Goal: Find specific page/section: Find specific page/section

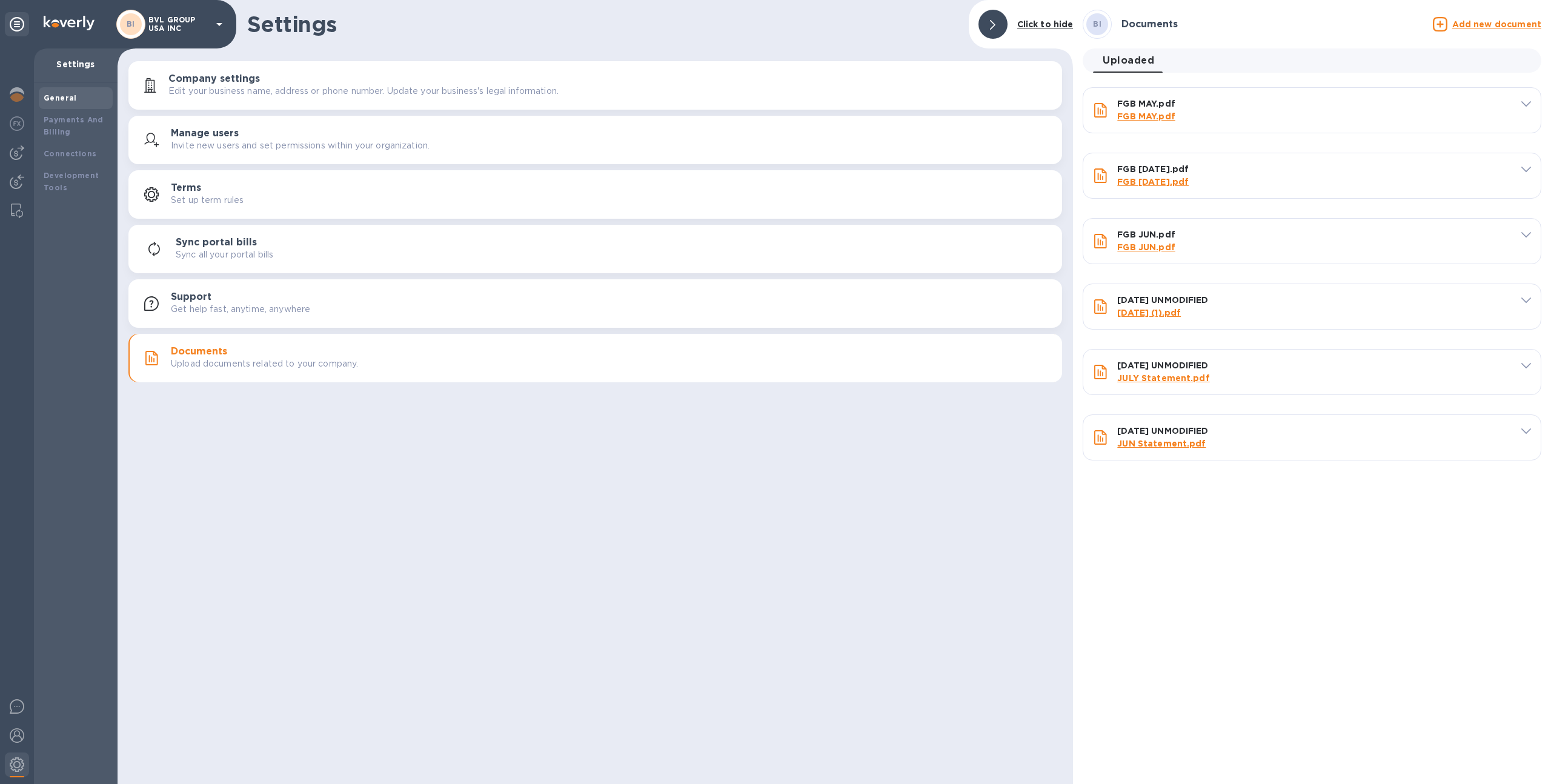
click at [153, 23] on p "BVL GROUP USA INC" at bounding box center [179, 23] width 61 height 17
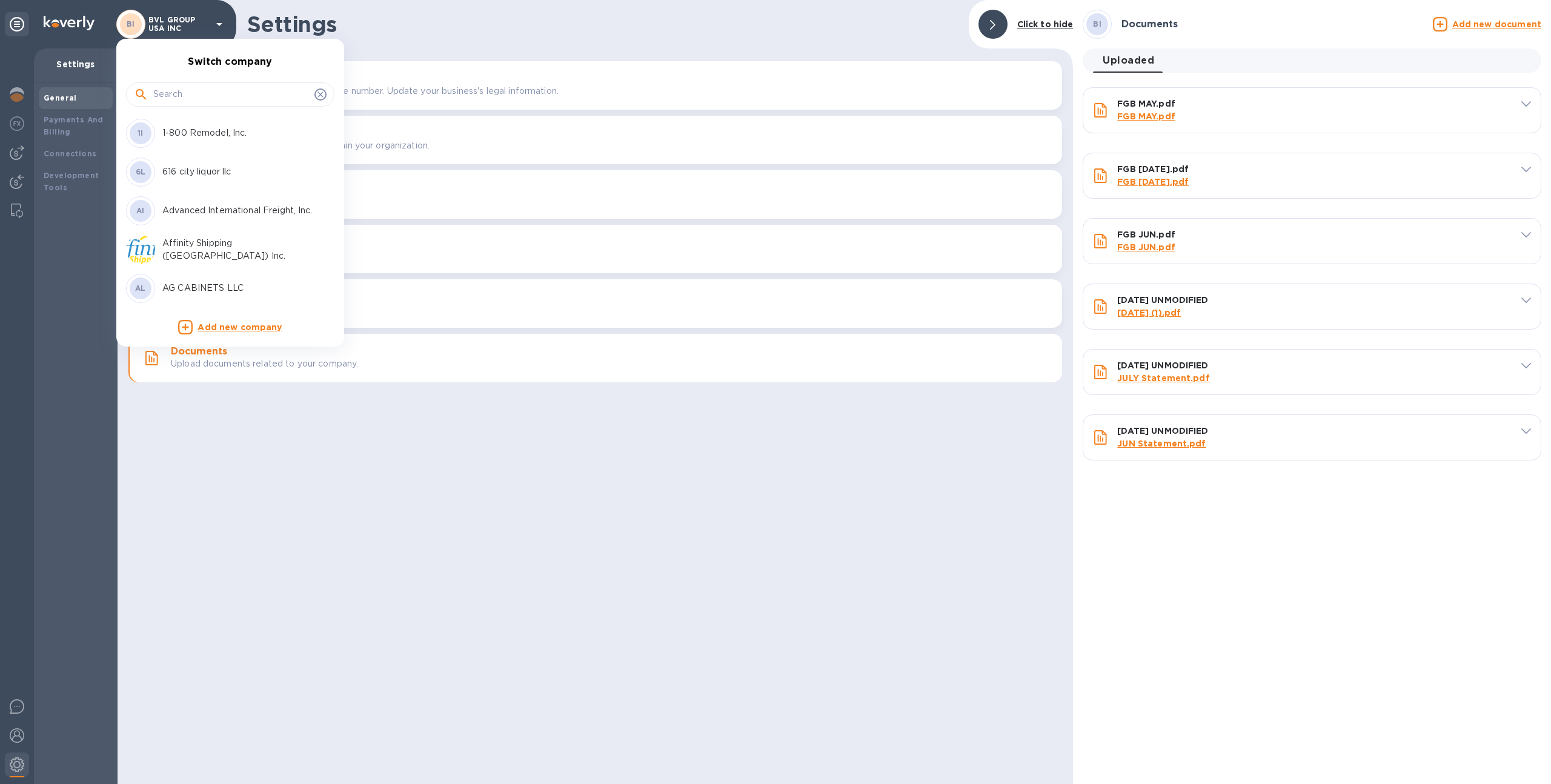
click at [179, 89] on input "text" at bounding box center [232, 94] width 157 height 19
type input "okk"
click at [183, 120] on div "OI OKK TRADING INC" at bounding box center [220, 133] width 189 height 29
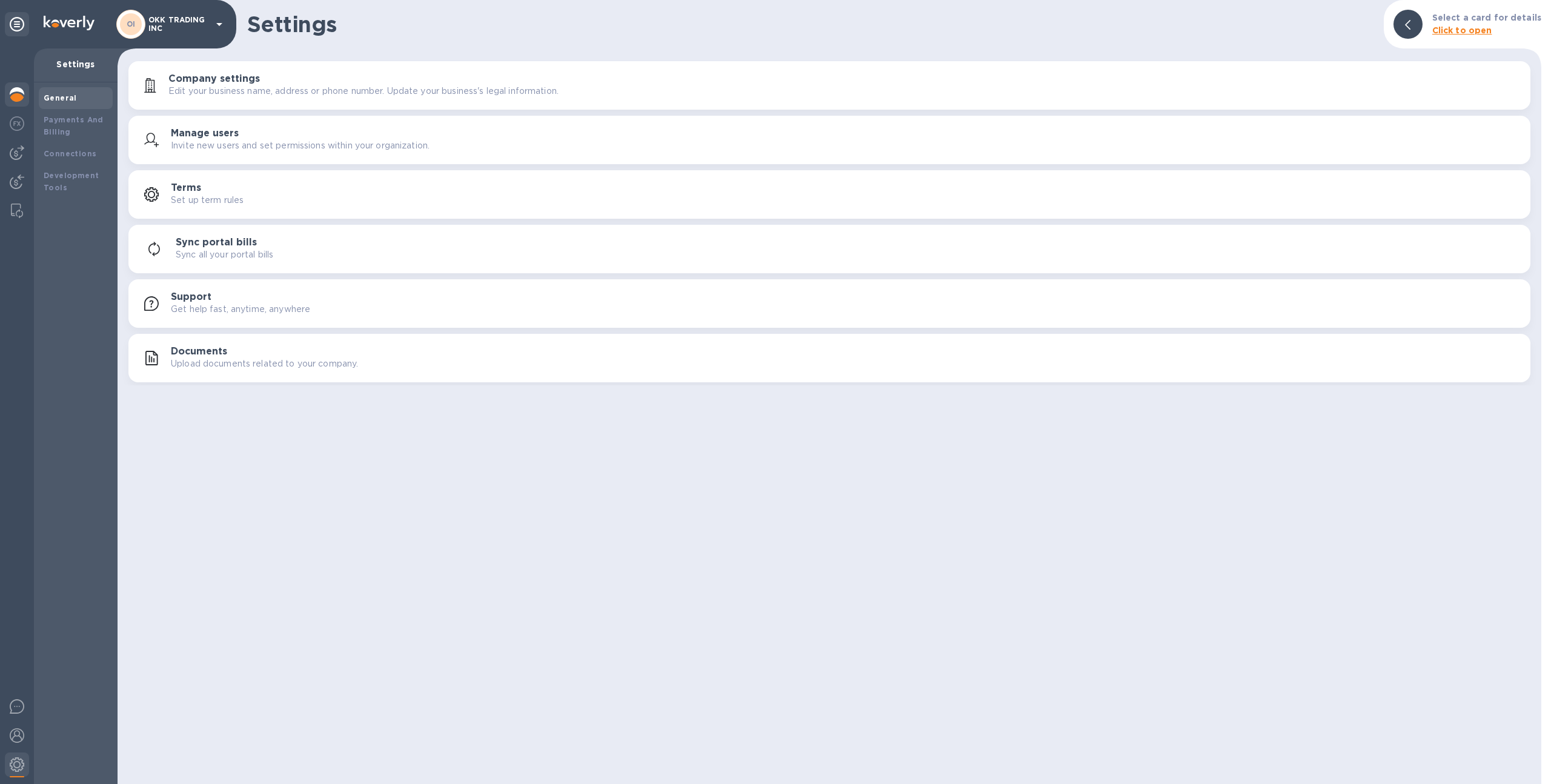
click at [10, 93] on img at bounding box center [17, 94] width 15 height 15
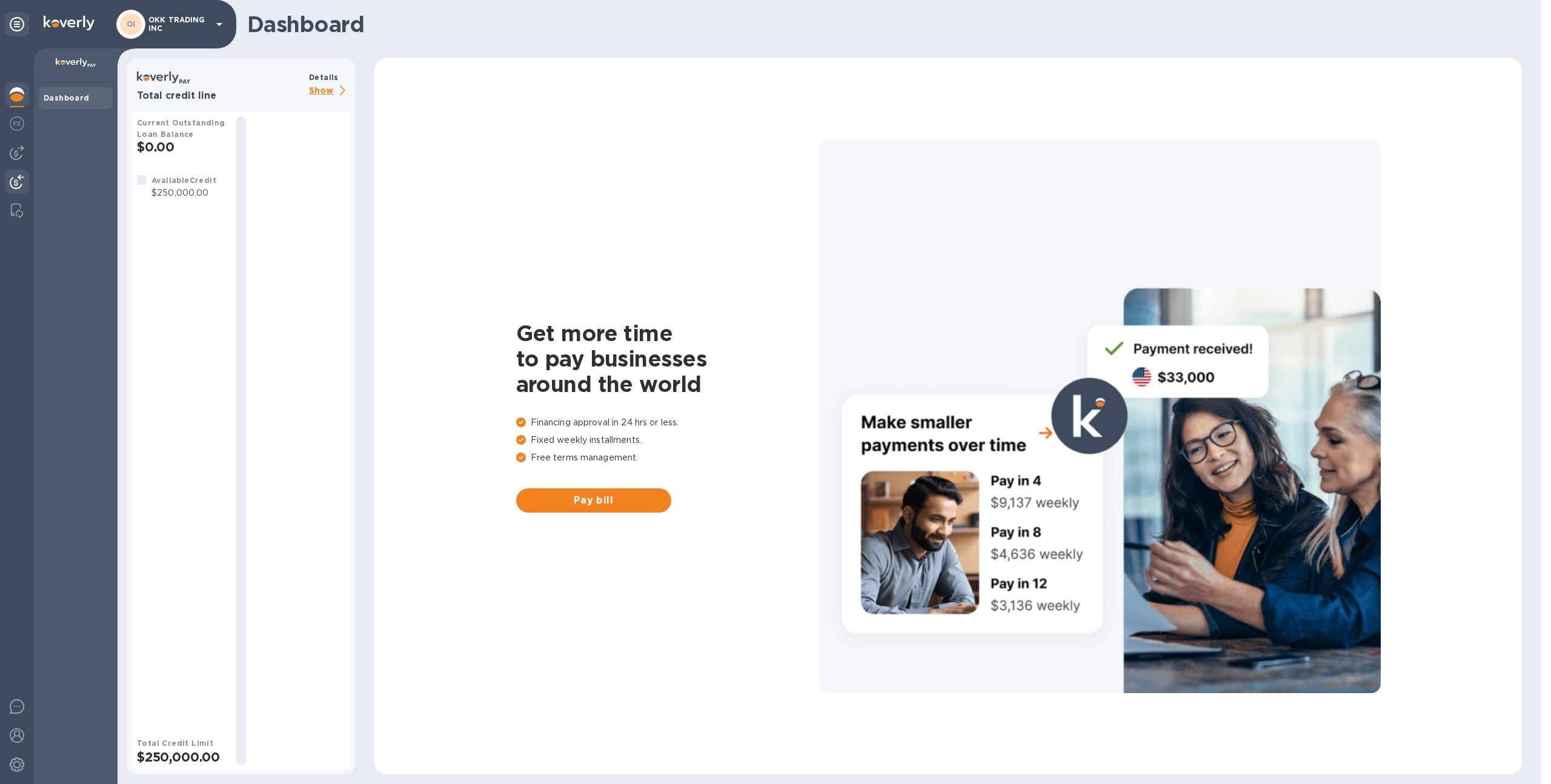
click at [12, 180] on img at bounding box center [17, 181] width 15 height 15
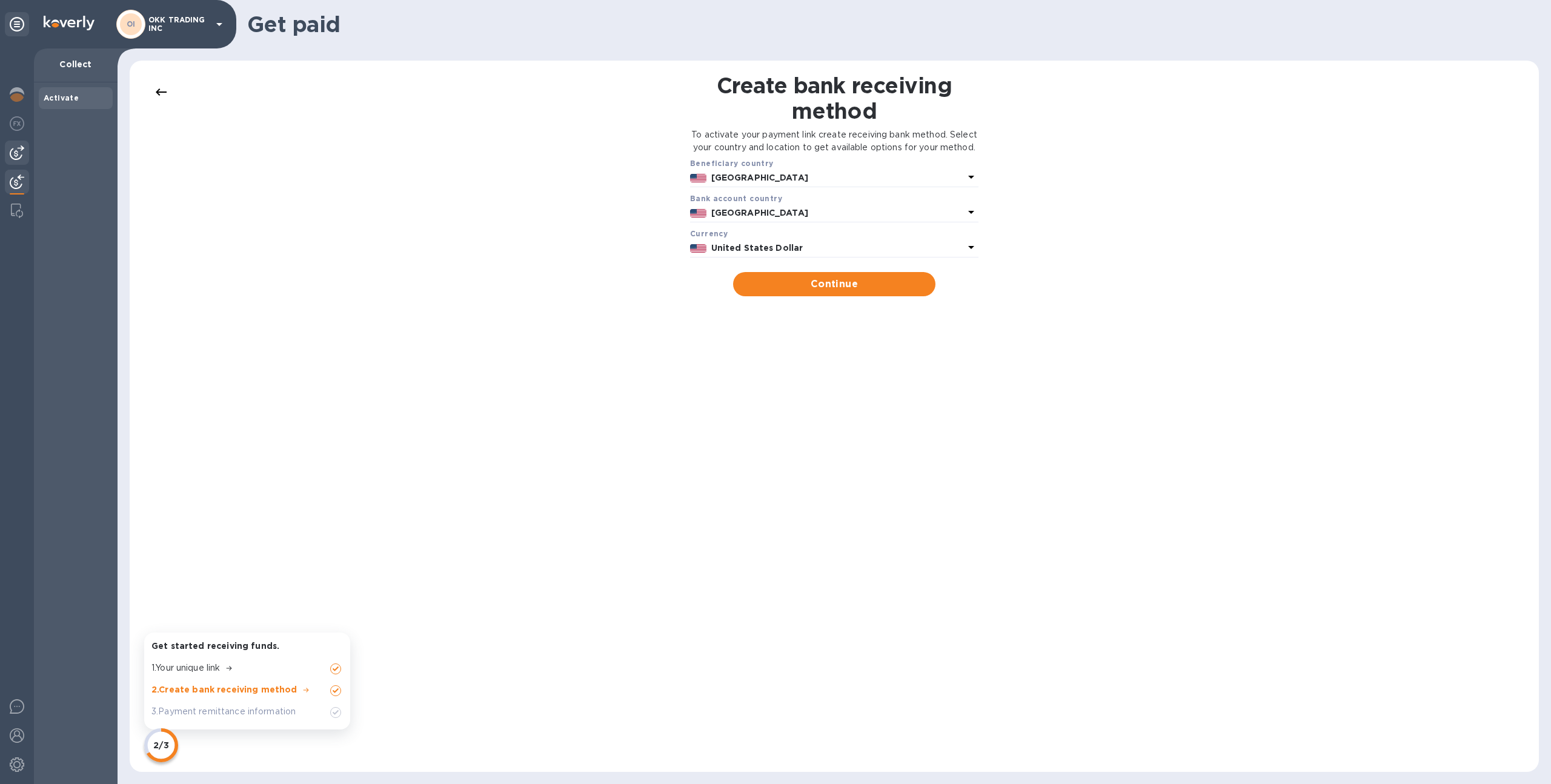
click at [13, 159] on img at bounding box center [17, 153] width 15 height 15
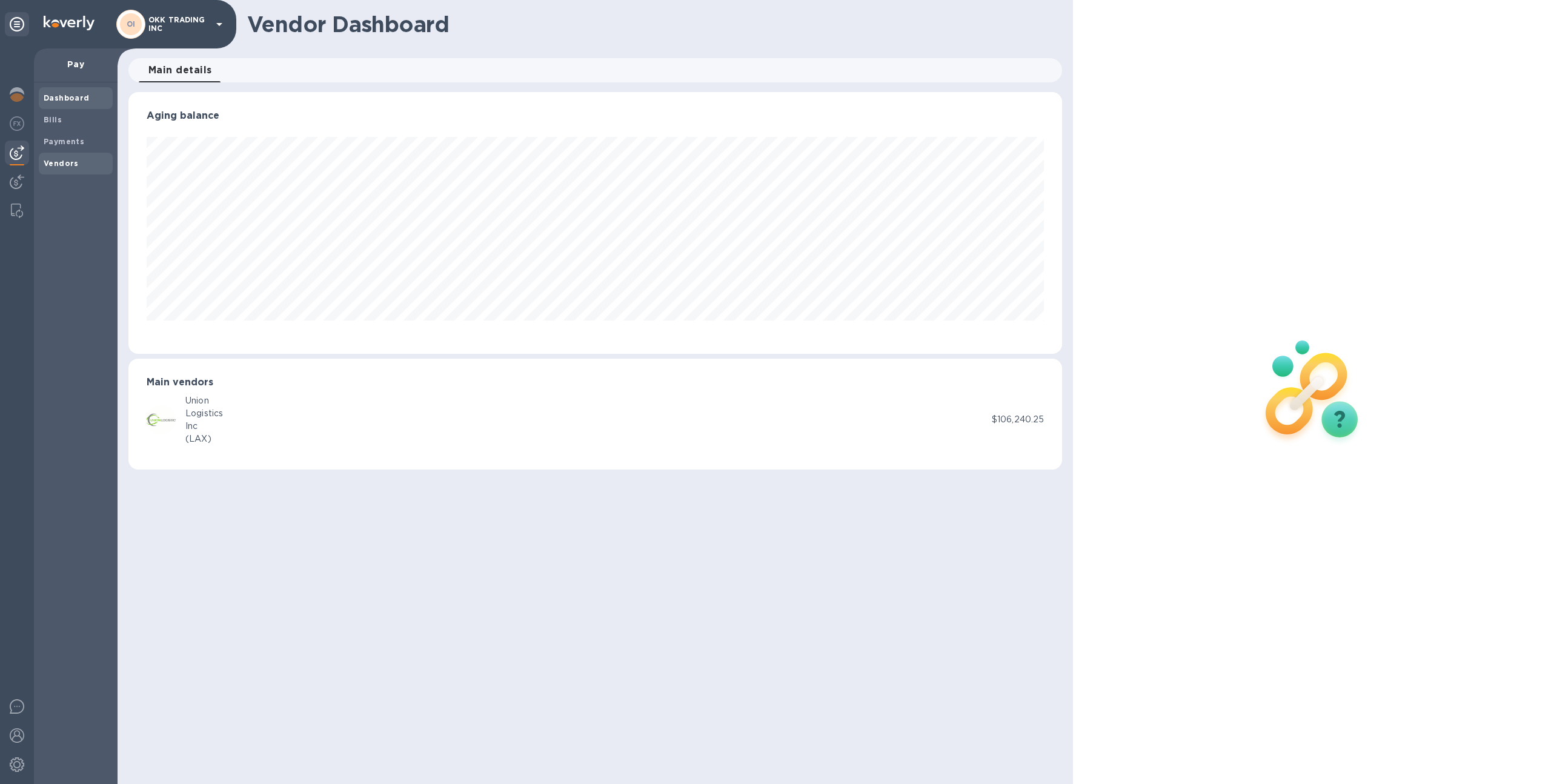
scroll to position [261, 934]
click at [92, 120] on span "Bills" at bounding box center [76, 119] width 65 height 12
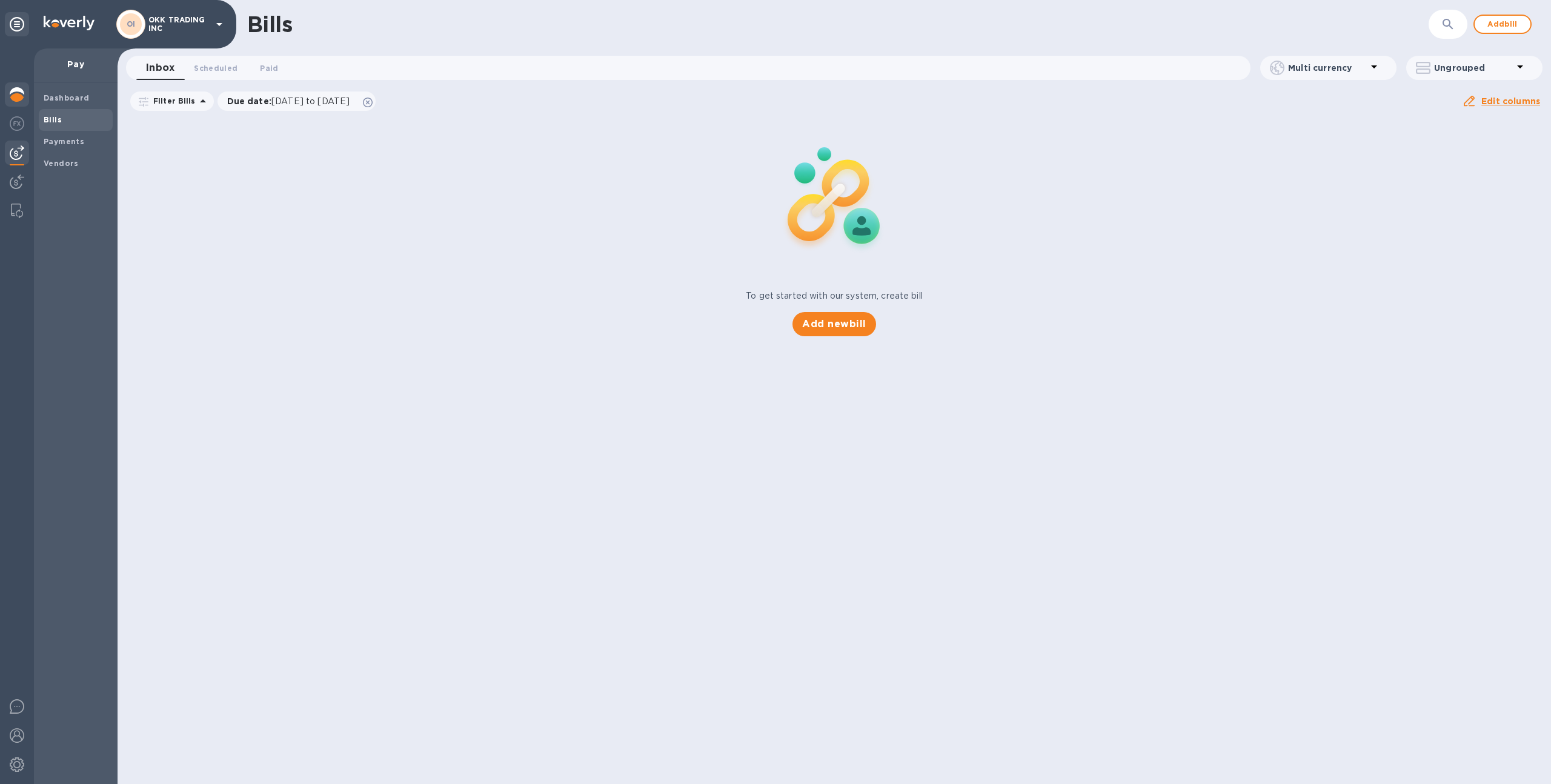
click at [14, 97] on img at bounding box center [17, 94] width 15 height 15
